Goal: Task Accomplishment & Management: Manage account settings

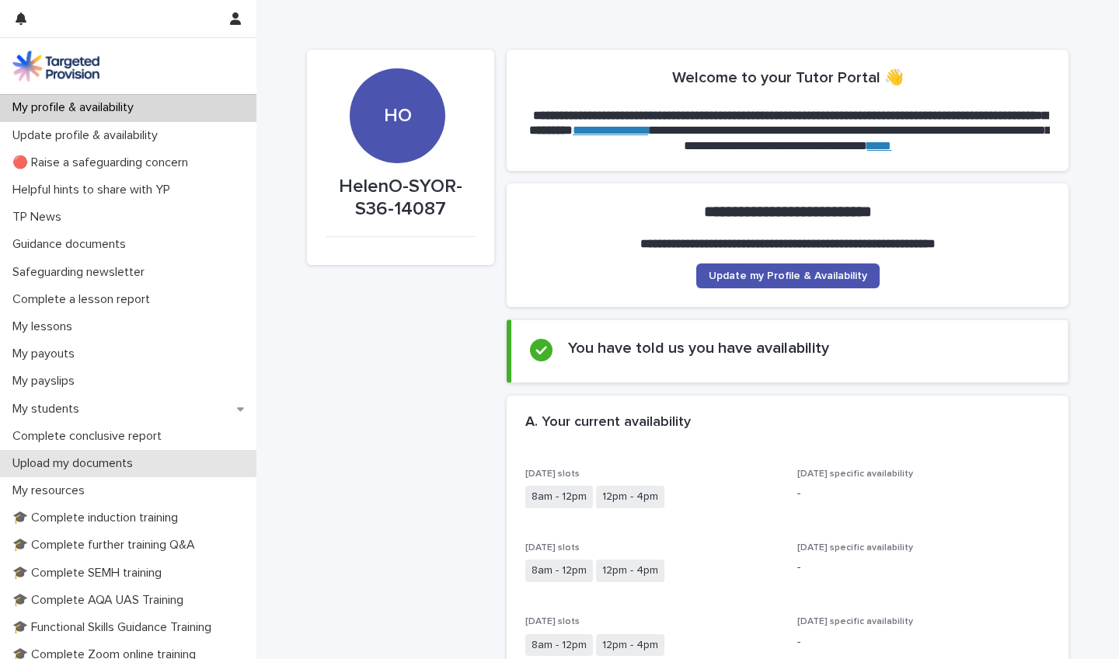
click at [132, 467] on p "Upload my documents" at bounding box center [75, 463] width 139 height 15
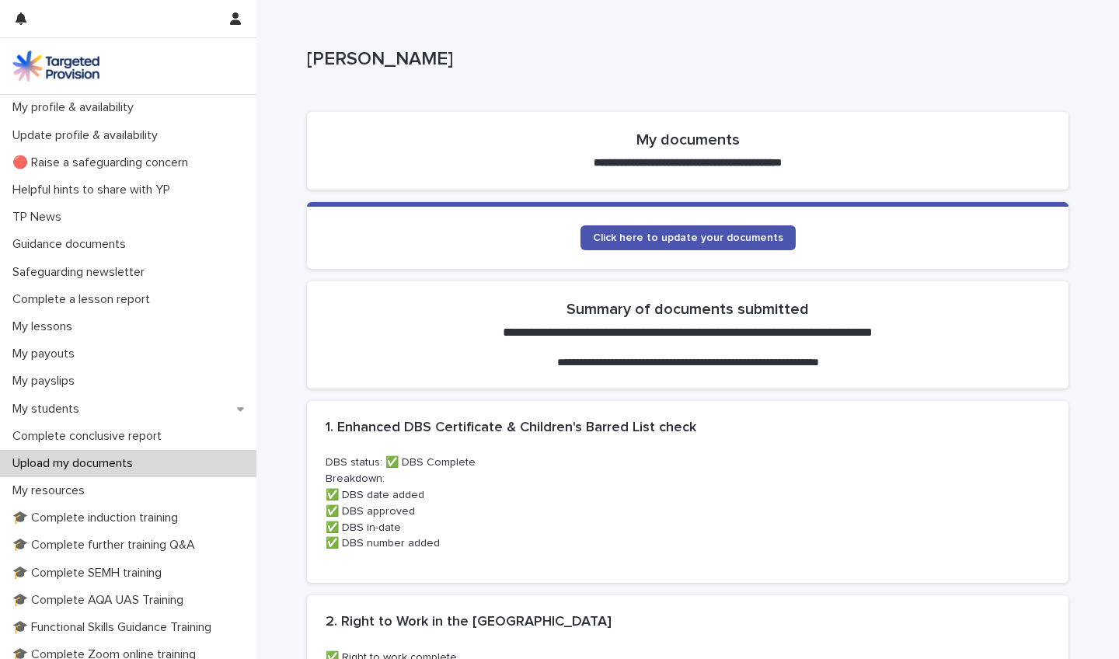
click at [715, 237] on span "Click here to update your documents" at bounding box center [688, 237] width 190 height 11
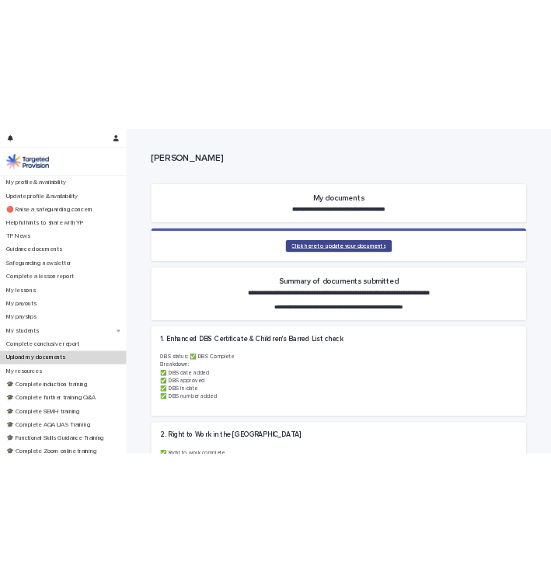
scroll to position [68, 0]
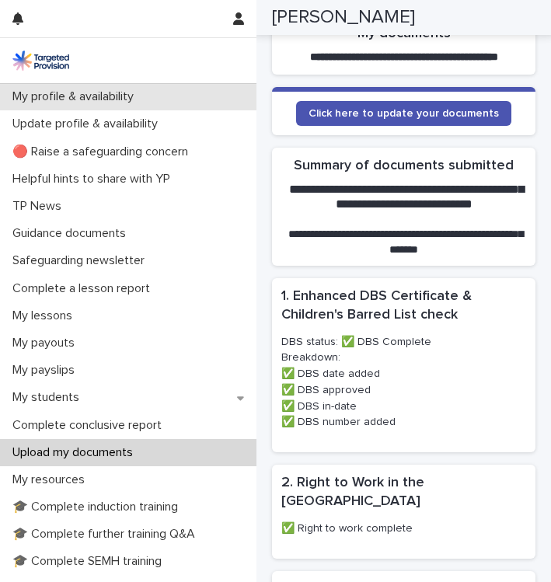
click at [110, 96] on p "My profile & availability" at bounding box center [76, 96] width 140 height 15
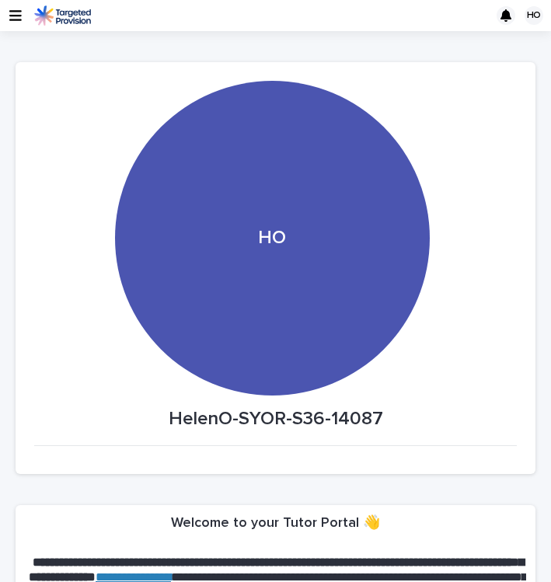
click at [480, 226] on div "HO" at bounding box center [272, 244] width 476 height 327
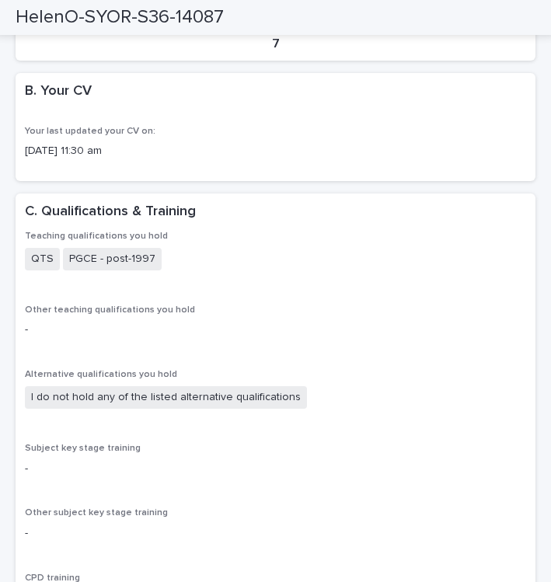
scroll to position [1783, 0]
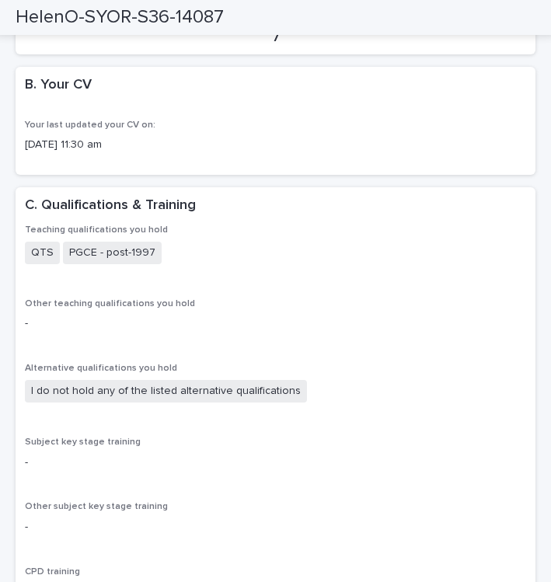
click at [61, 120] on span "Your last updated your CV on:" at bounding box center [90, 124] width 131 height 9
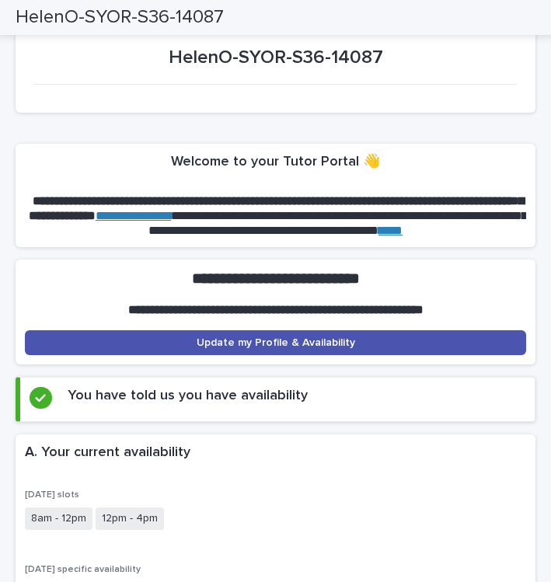
scroll to position [348, 0]
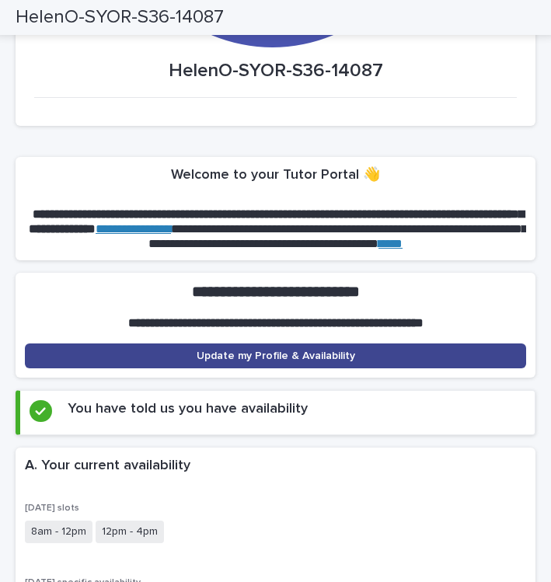
click at [289, 346] on link "Update my Profile & Availability" at bounding box center [275, 356] width 501 height 25
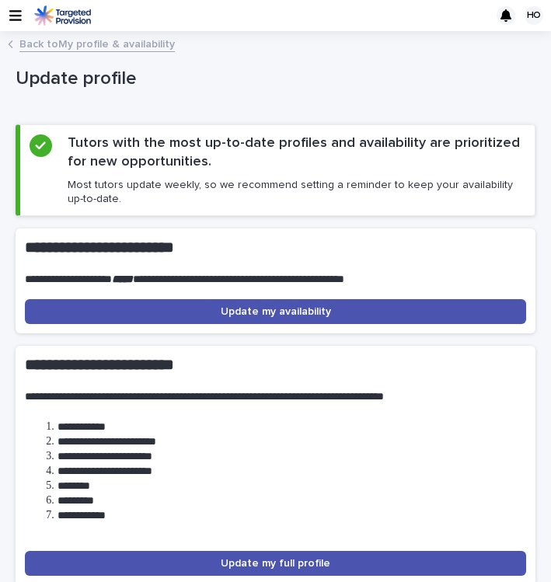
click at [547, 198] on div "**********" at bounding box center [275, 357] width 551 height 635
click at [19, 34] on link "Back to My profile & availability" at bounding box center [96, 43] width 155 height 18
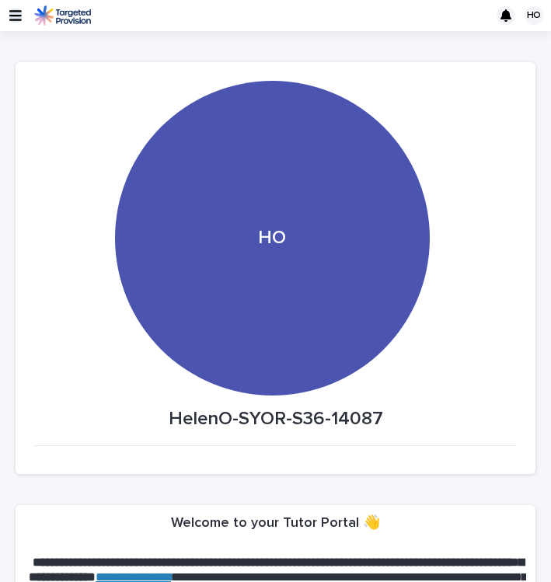
click at [16, 17] on icon "button" at bounding box center [15, 16] width 12 height 14
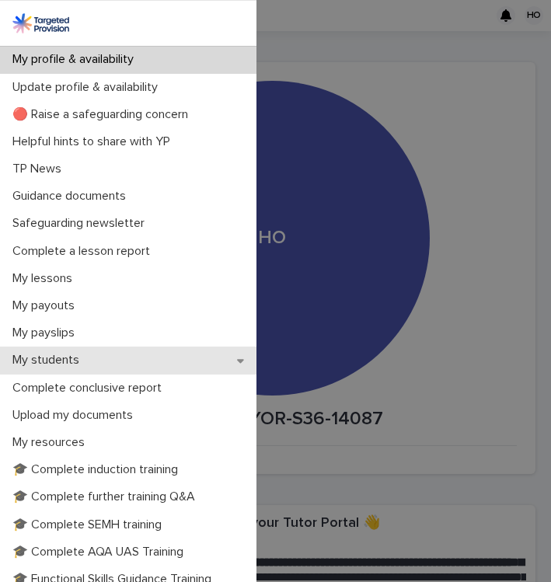
click at [99, 361] on div "My students" at bounding box center [128, 360] width 256 height 27
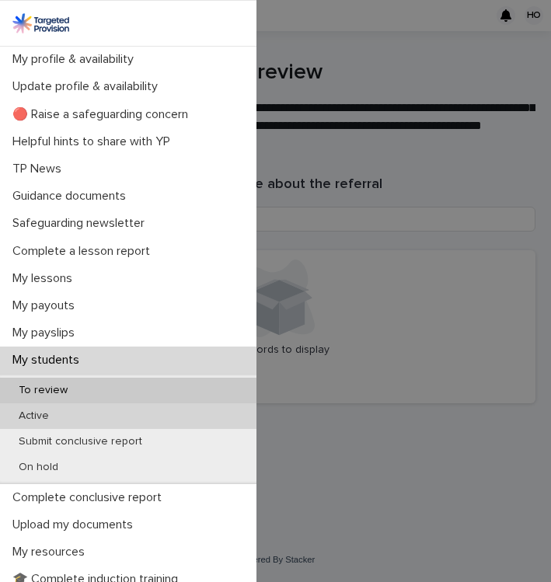
click at [75, 416] on div "Active" at bounding box center [128, 416] width 256 height 26
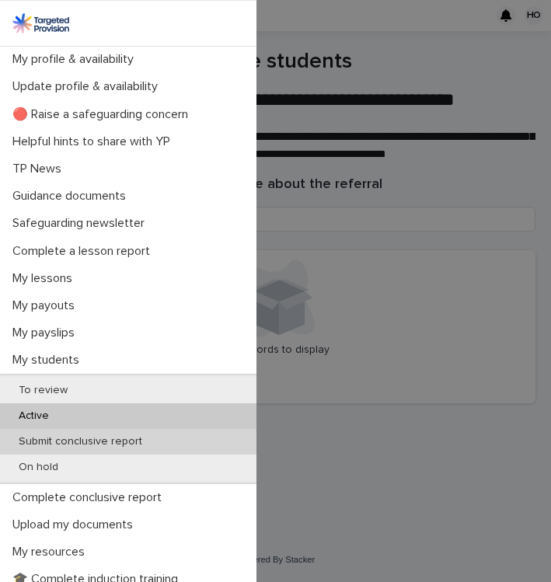
click at [65, 437] on p "Submit conclusive report" at bounding box center [80, 441] width 148 height 13
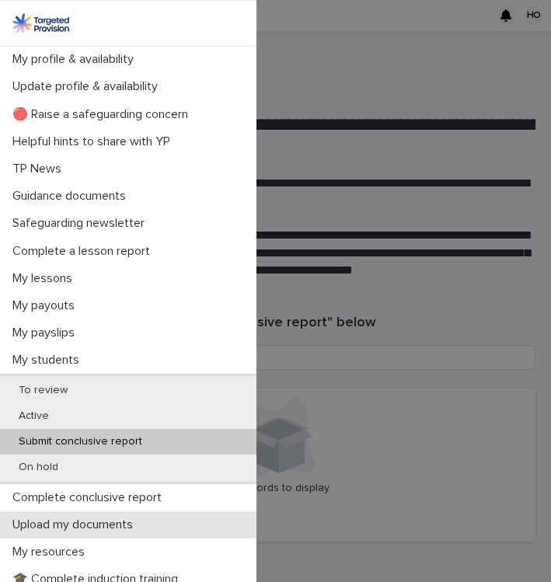
click at [96, 519] on p "Upload my documents" at bounding box center [75, 525] width 139 height 15
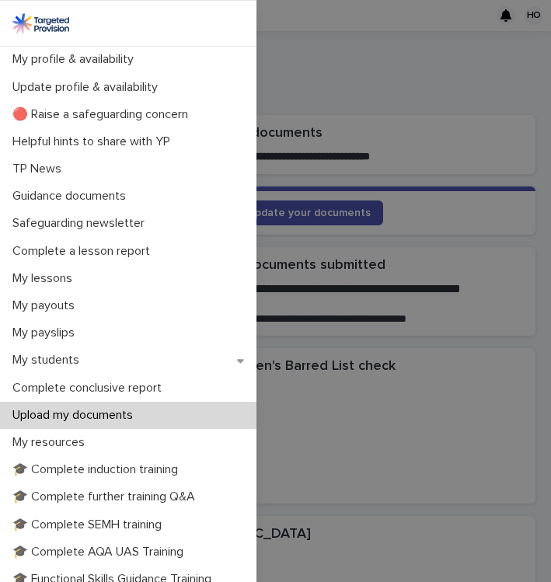
click at [460, 58] on div "My profile & availability Update profile & availability 🔴 Raise a safeguarding …" at bounding box center [275, 291] width 551 height 582
